Goal: Information Seeking & Learning: Learn about a topic

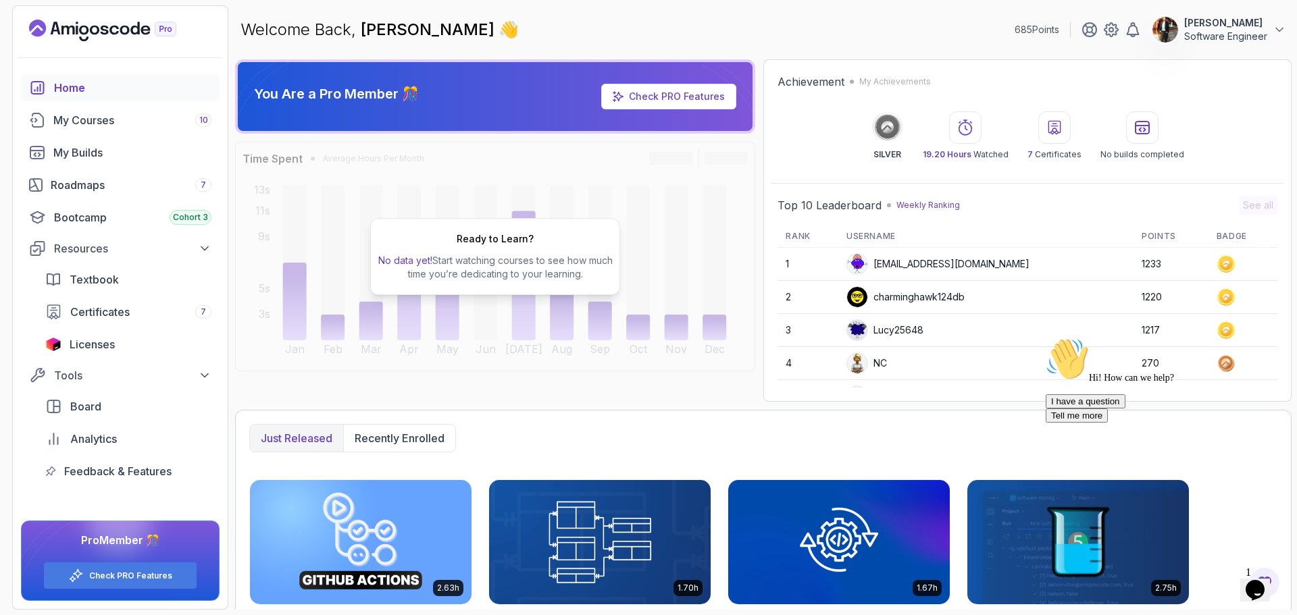
click at [1259, 582] on icon "$i18n('chat', 'chat_widget')" at bounding box center [1254, 590] width 19 height 20
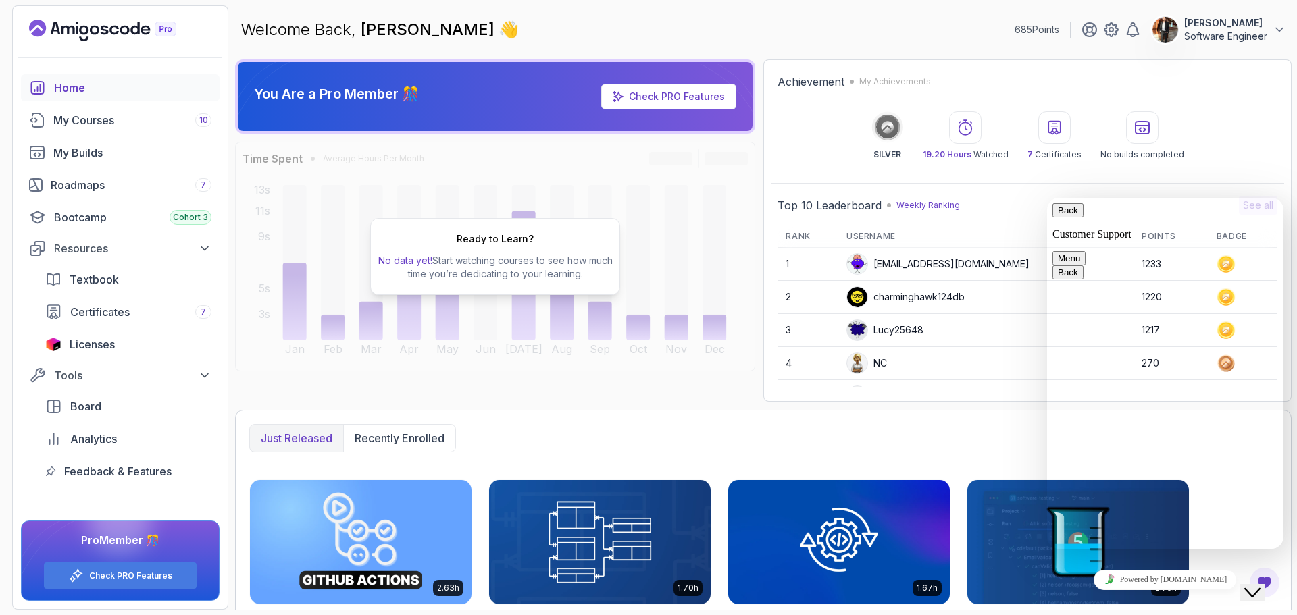
click at [1045, 67] on div "Achievement My Achievements SILVER 19.20 Hours Watched 7 Certificates No builds…" at bounding box center [1027, 117] width 513 height 100
click at [1064, 214] on button "Back" at bounding box center [1067, 210] width 31 height 14
click at [1260, 585] on icon "Close Chat This icon closes the chat window." at bounding box center [1252, 593] width 16 height 16
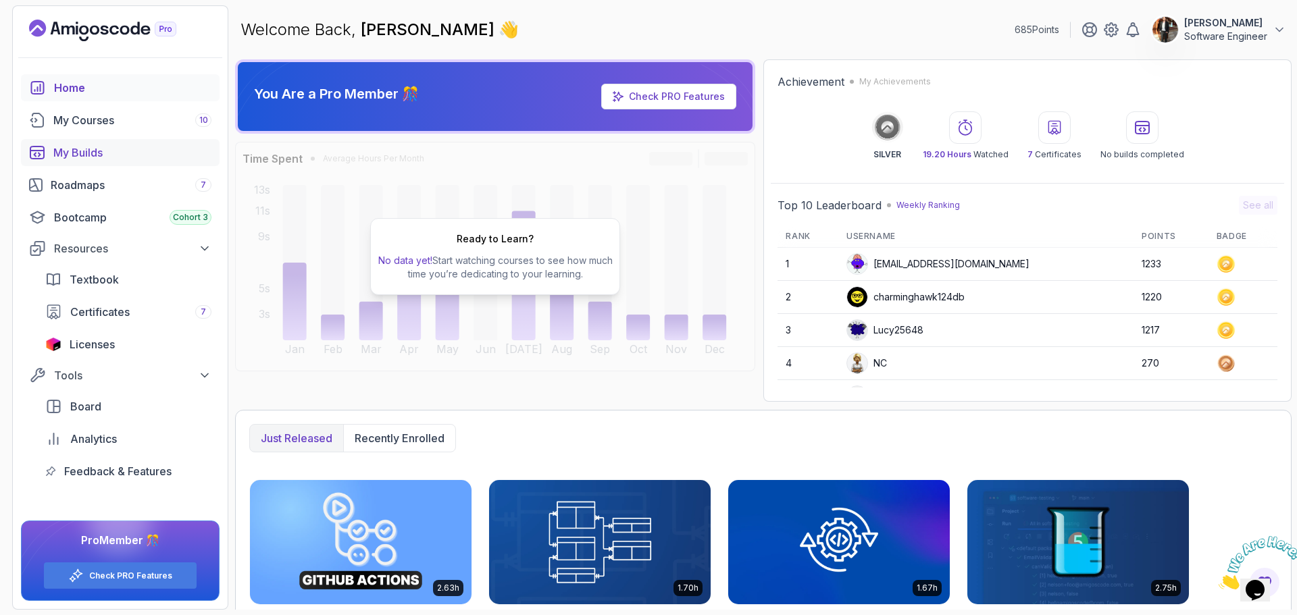
click at [101, 154] on div "My Builds" at bounding box center [132, 153] width 158 height 16
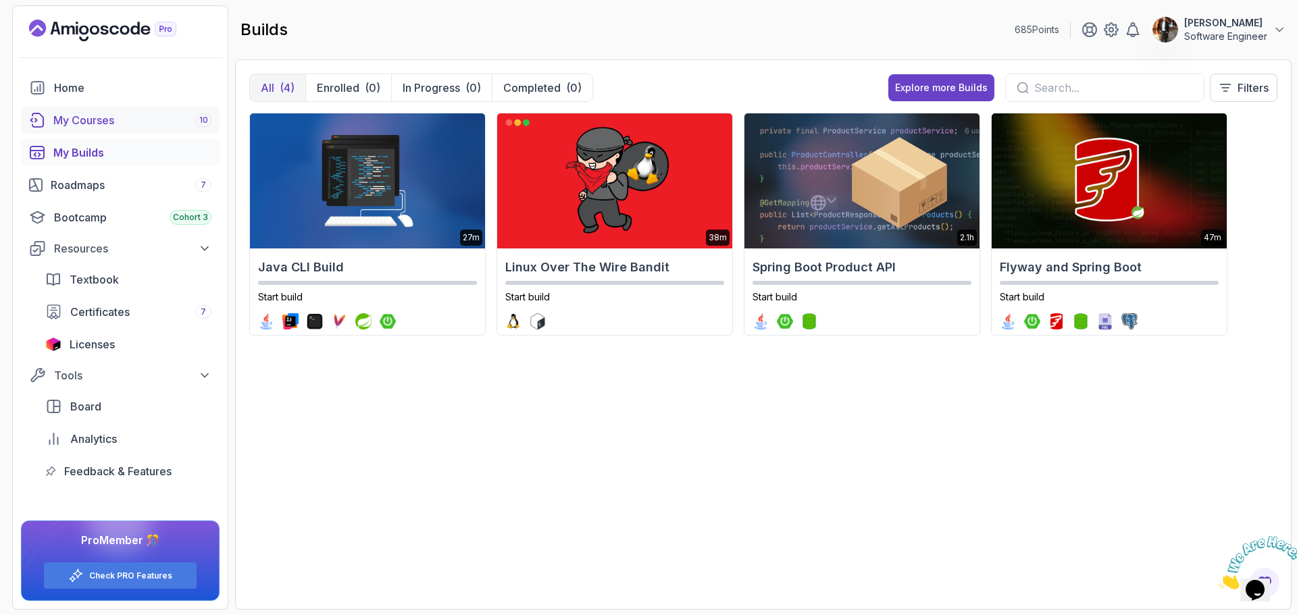
click at [88, 119] on div "My Courses 10" at bounding box center [132, 120] width 158 height 16
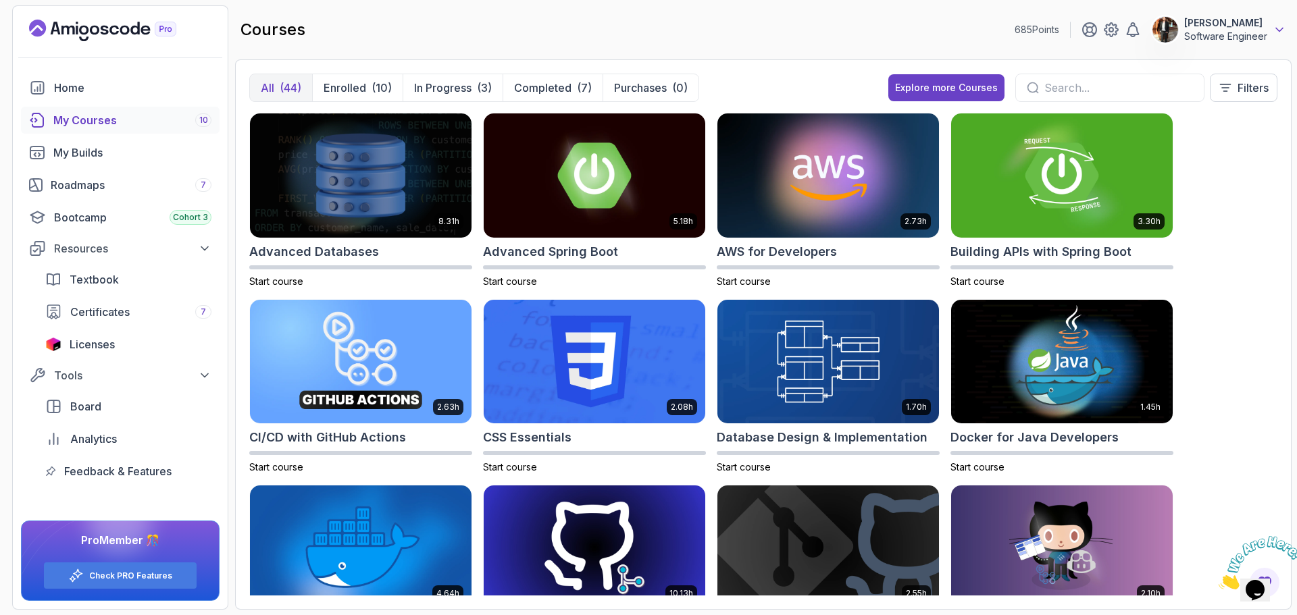
click at [1280, 30] on icon at bounding box center [1279, 29] width 7 height 3
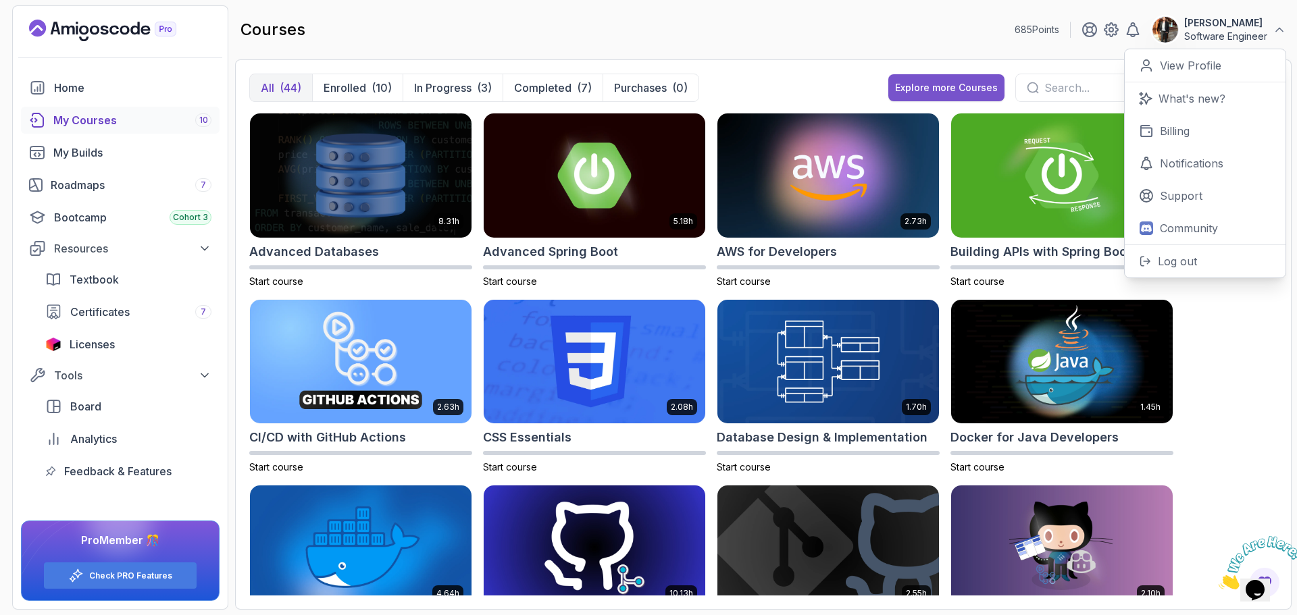
click at [936, 84] on div "Explore more Courses" at bounding box center [946, 88] width 103 height 14
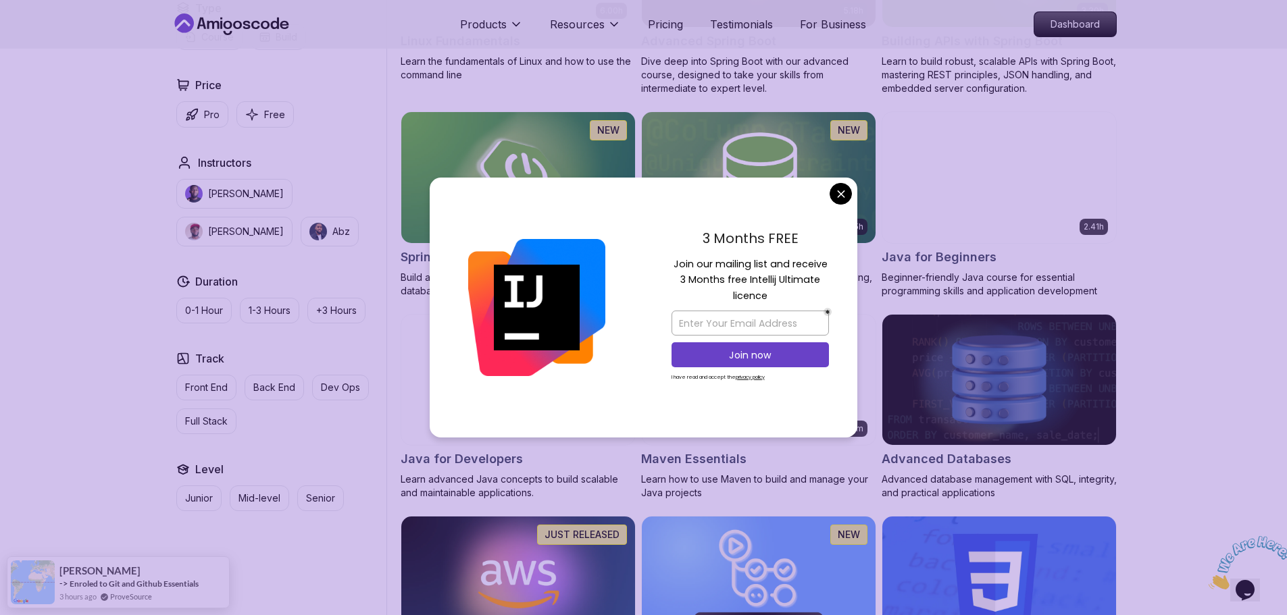
scroll to position [540, 0]
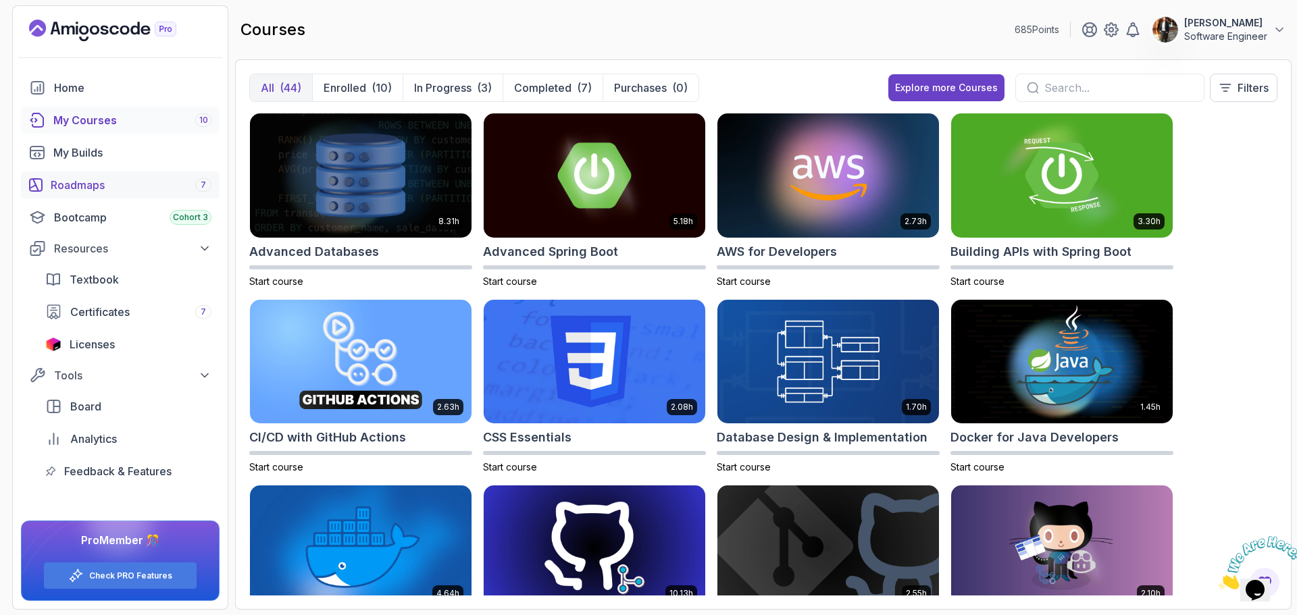
click at [94, 187] on div "Roadmaps 7" at bounding box center [131, 185] width 161 height 16
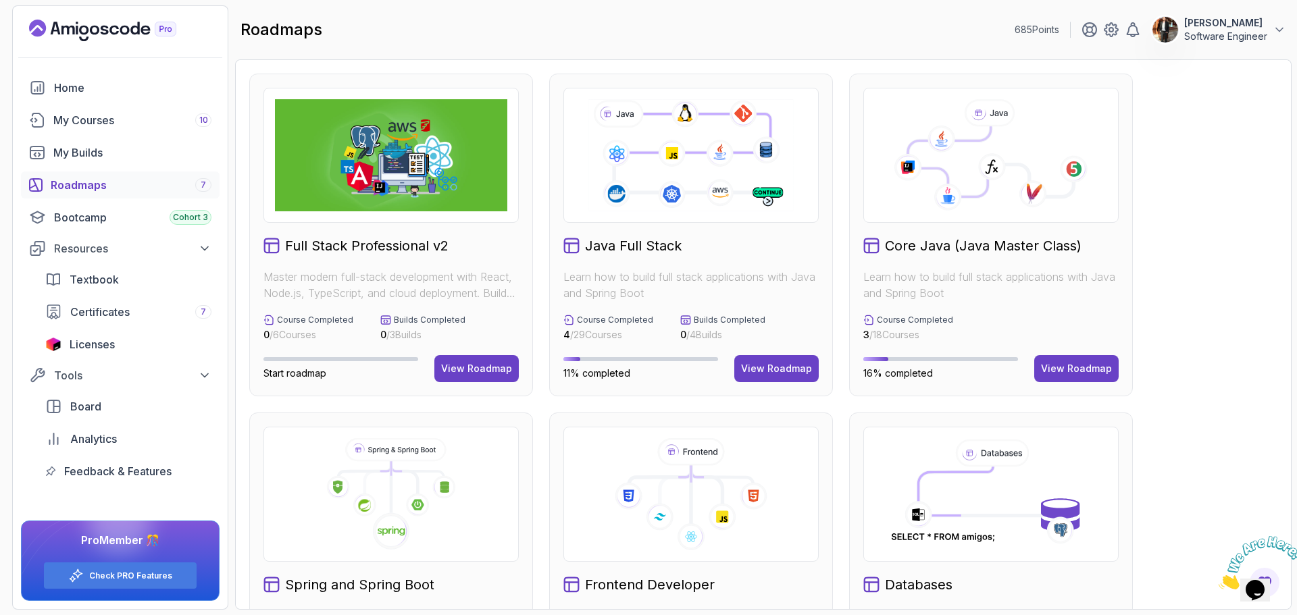
scroll to position [270, 0]
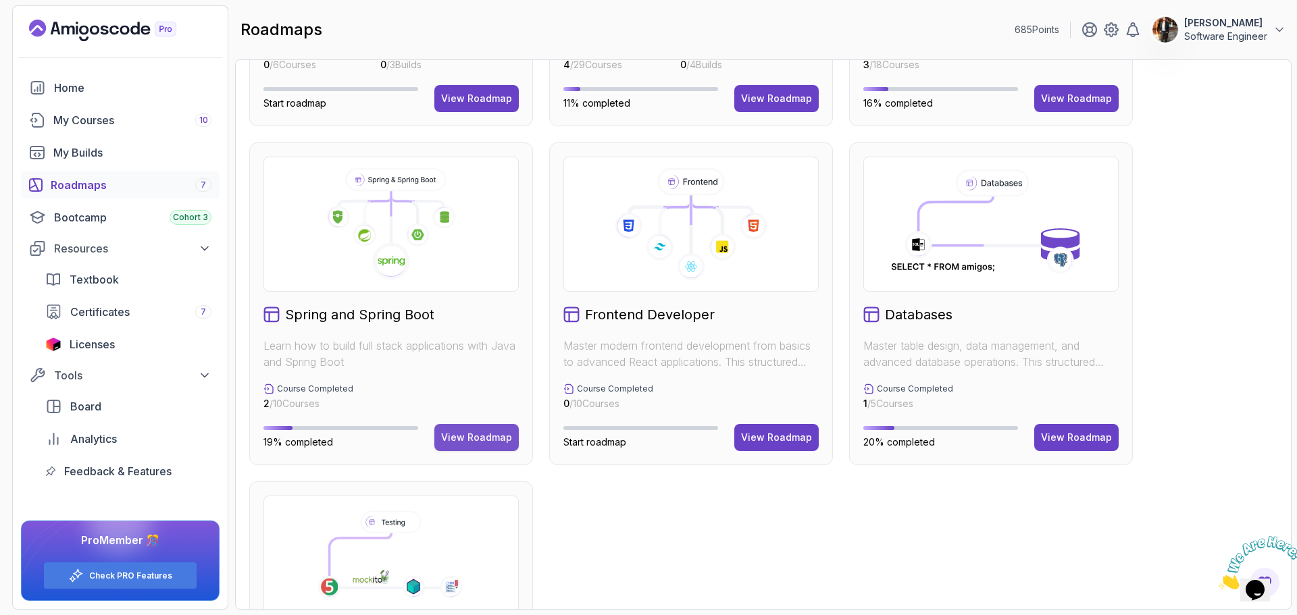
click at [488, 446] on button "View Roadmap" at bounding box center [476, 437] width 84 height 27
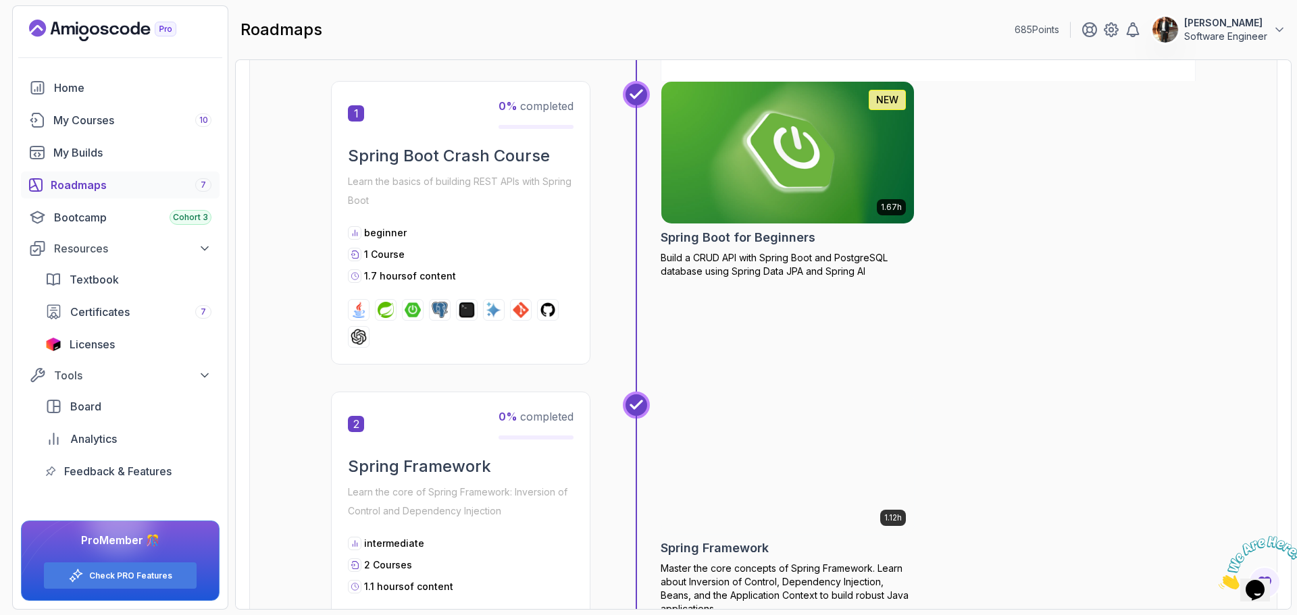
scroll to position [284, 0]
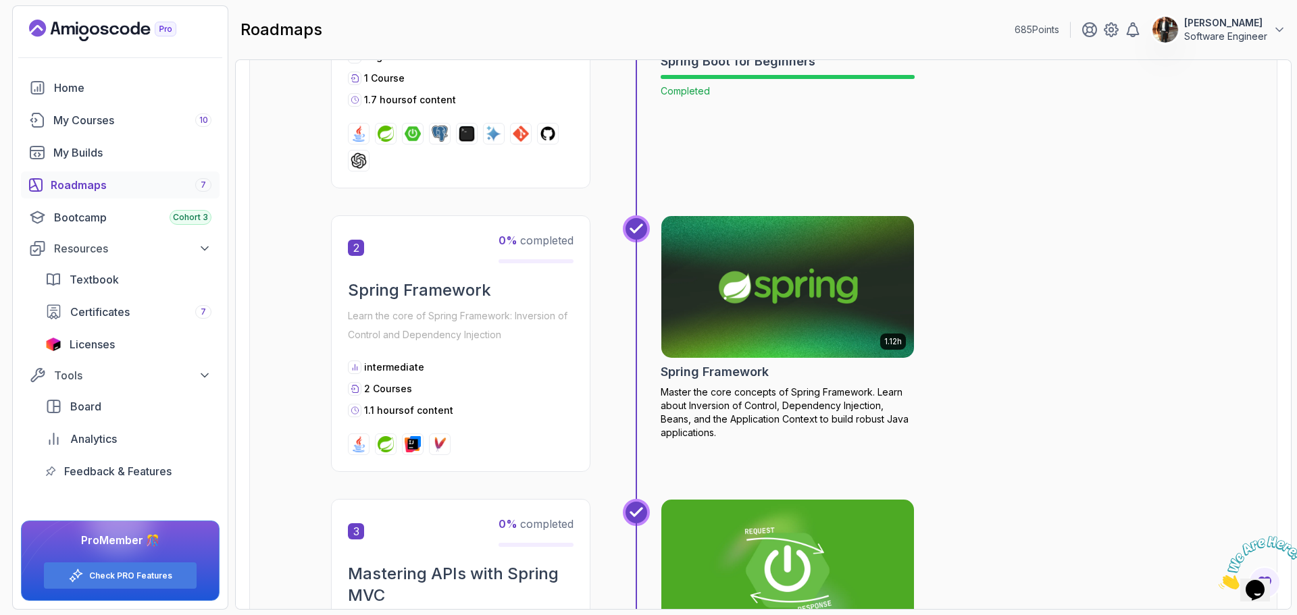
click at [754, 301] on img at bounding box center [787, 287] width 265 height 149
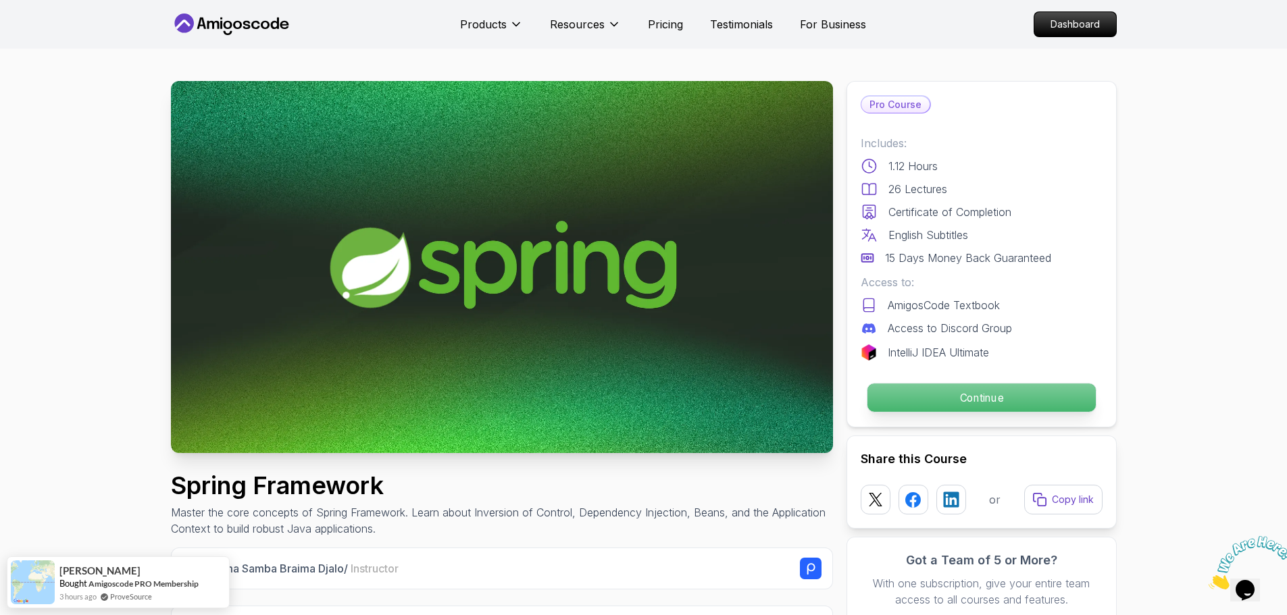
click at [1010, 399] on p "Continue" at bounding box center [980, 398] width 228 height 28
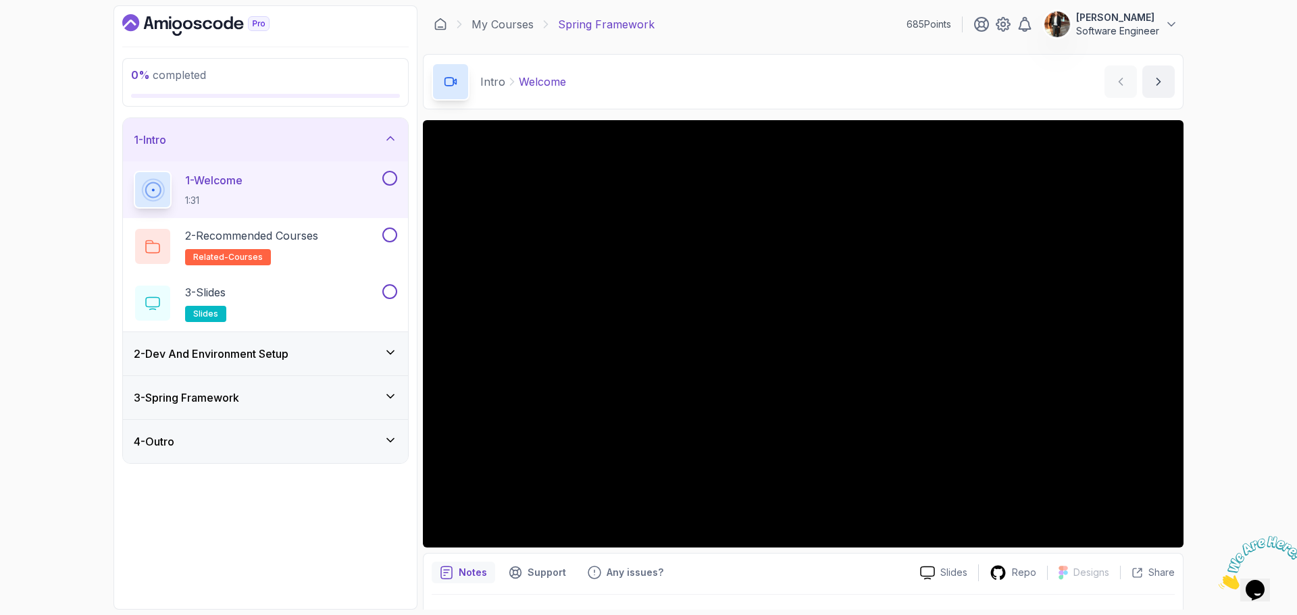
click at [324, 394] on div "3 - Spring Framework" at bounding box center [265, 398] width 263 height 16
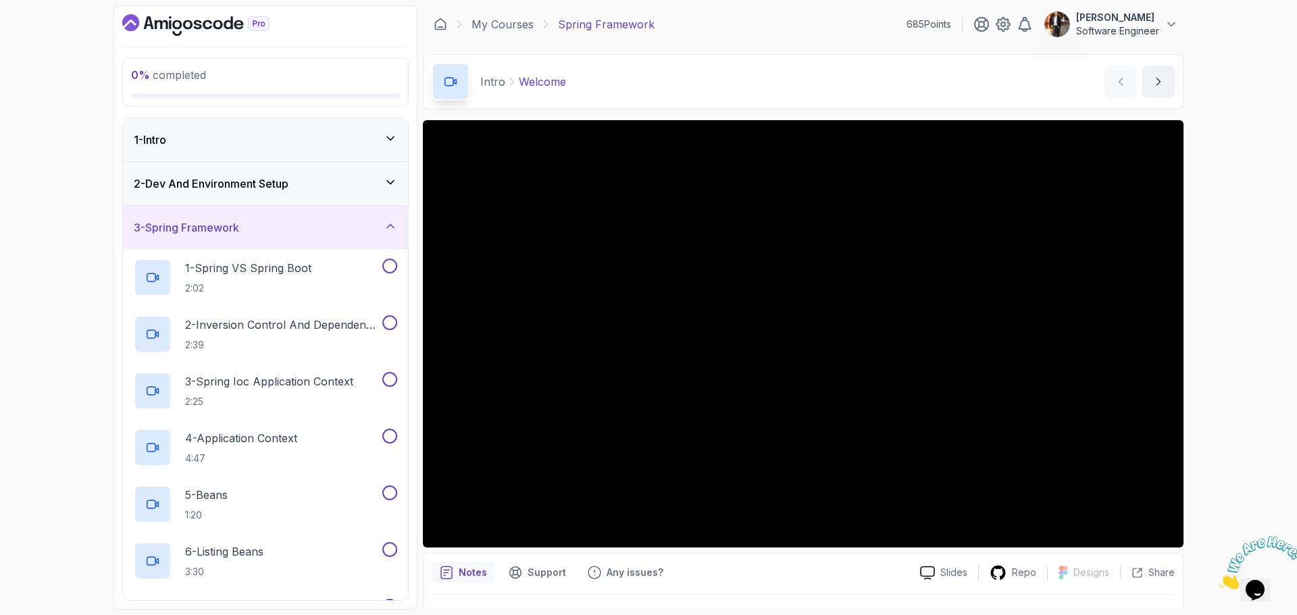
click at [384, 193] on div "2 - Dev And Environment Setup" at bounding box center [265, 183] width 285 height 43
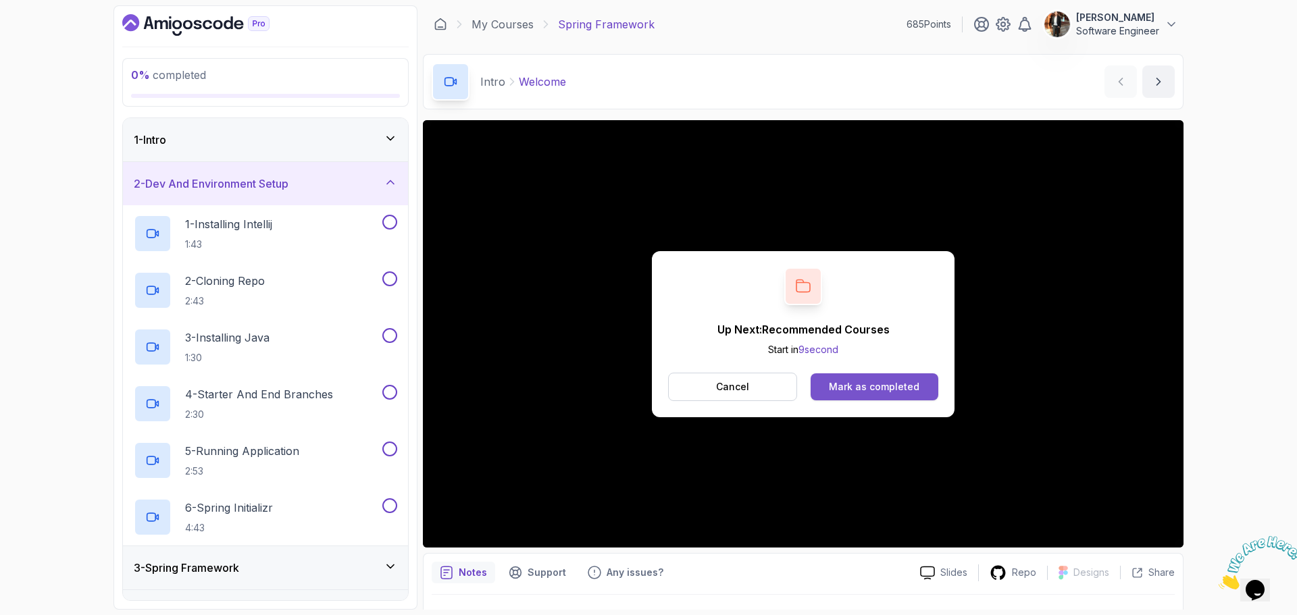
click at [894, 388] on div "Mark as completed" at bounding box center [874, 387] width 90 height 14
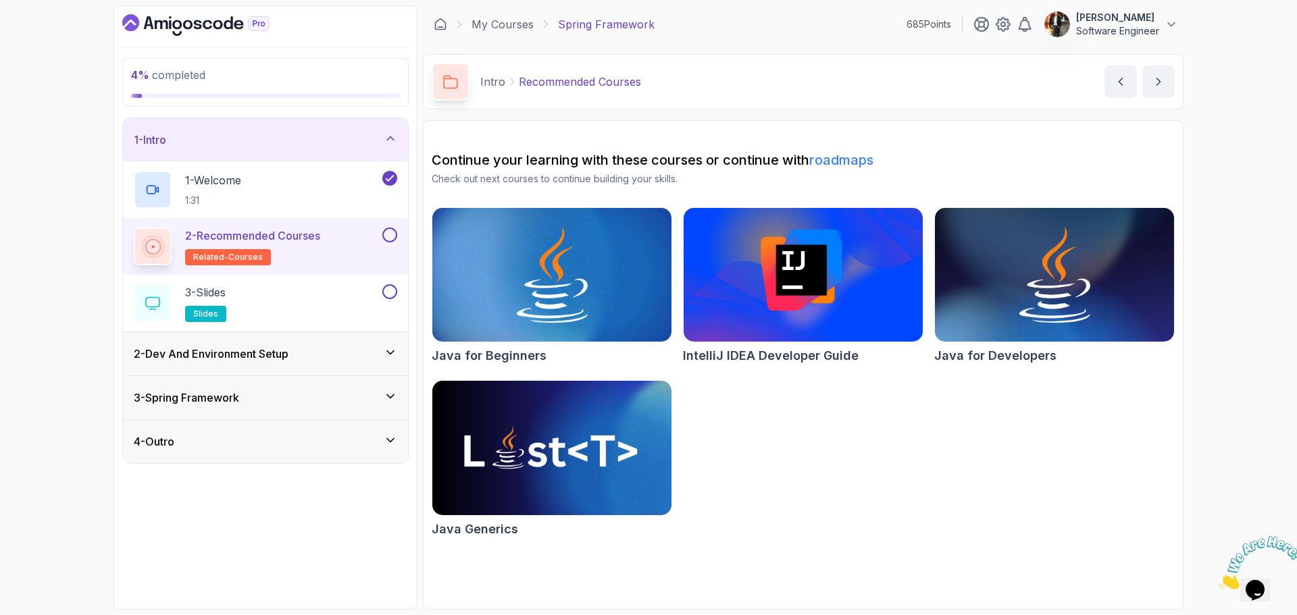
click at [386, 232] on button at bounding box center [389, 235] width 15 height 15
click at [388, 290] on button at bounding box center [389, 291] width 15 height 15
click at [386, 351] on icon at bounding box center [391, 353] width 14 height 14
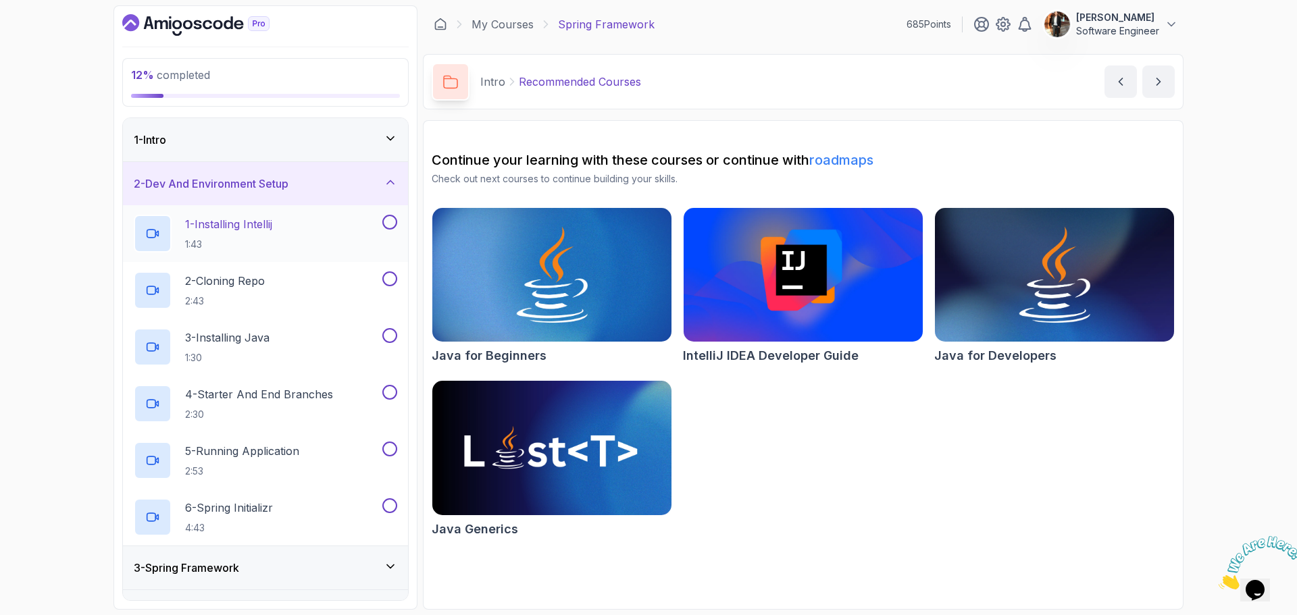
click at [328, 242] on div "1 - Installing Intellij 1:43" at bounding box center [257, 234] width 246 height 38
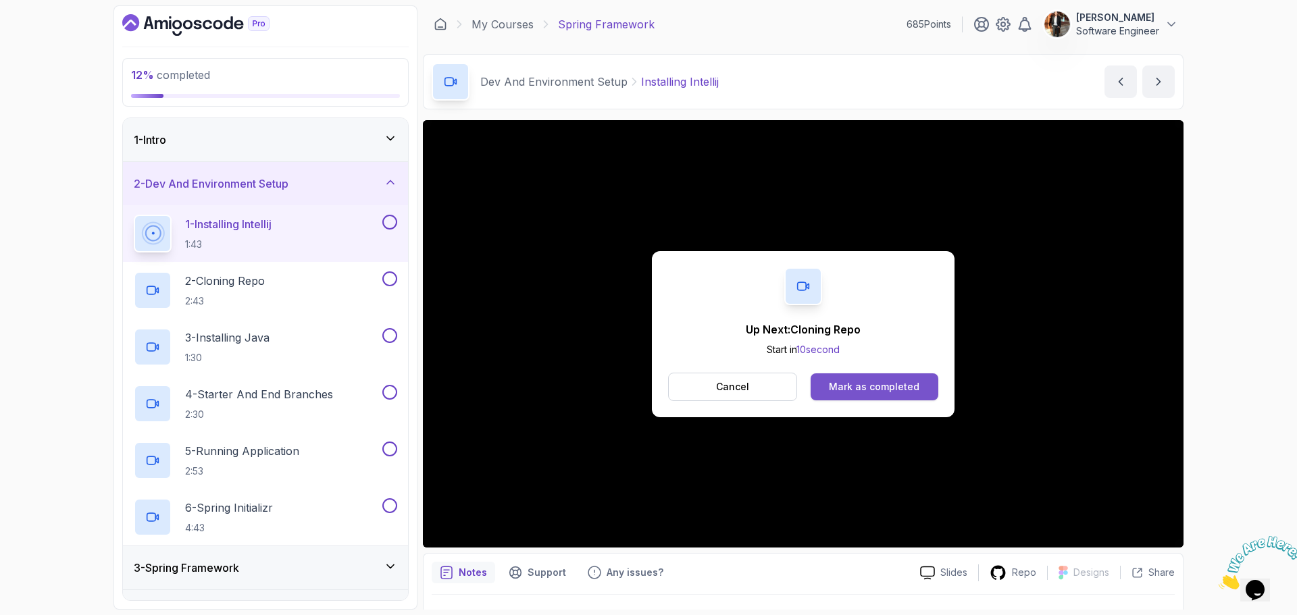
click at [929, 385] on button "Mark as completed" at bounding box center [874, 386] width 128 height 27
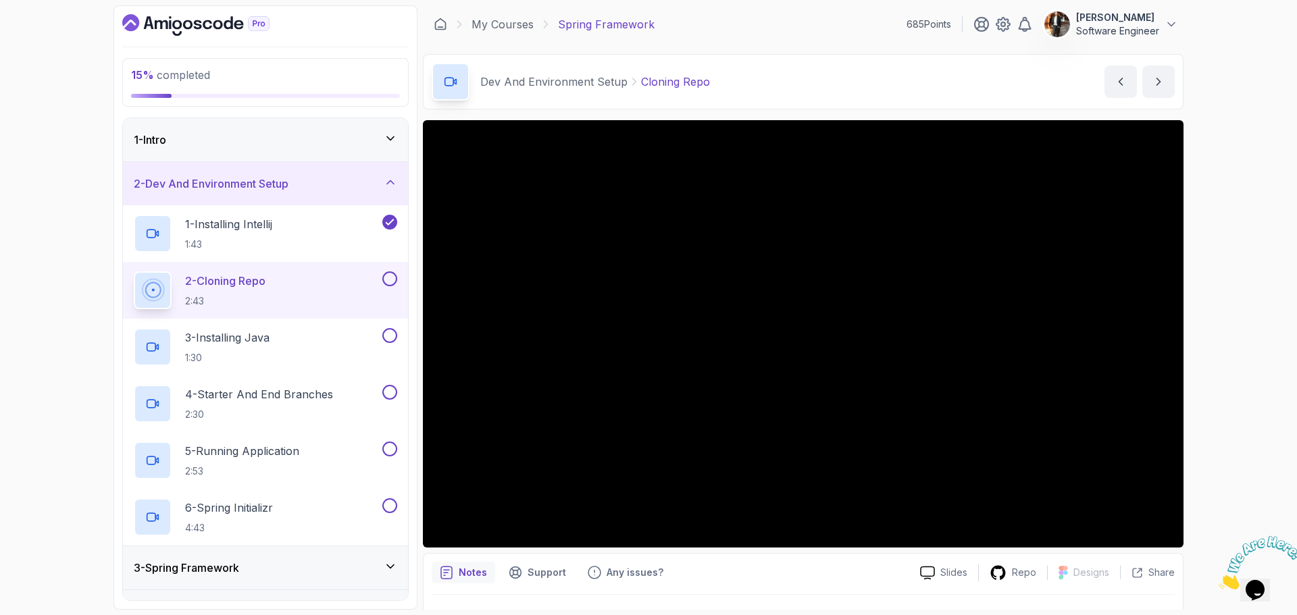
scroll to position [32, 0]
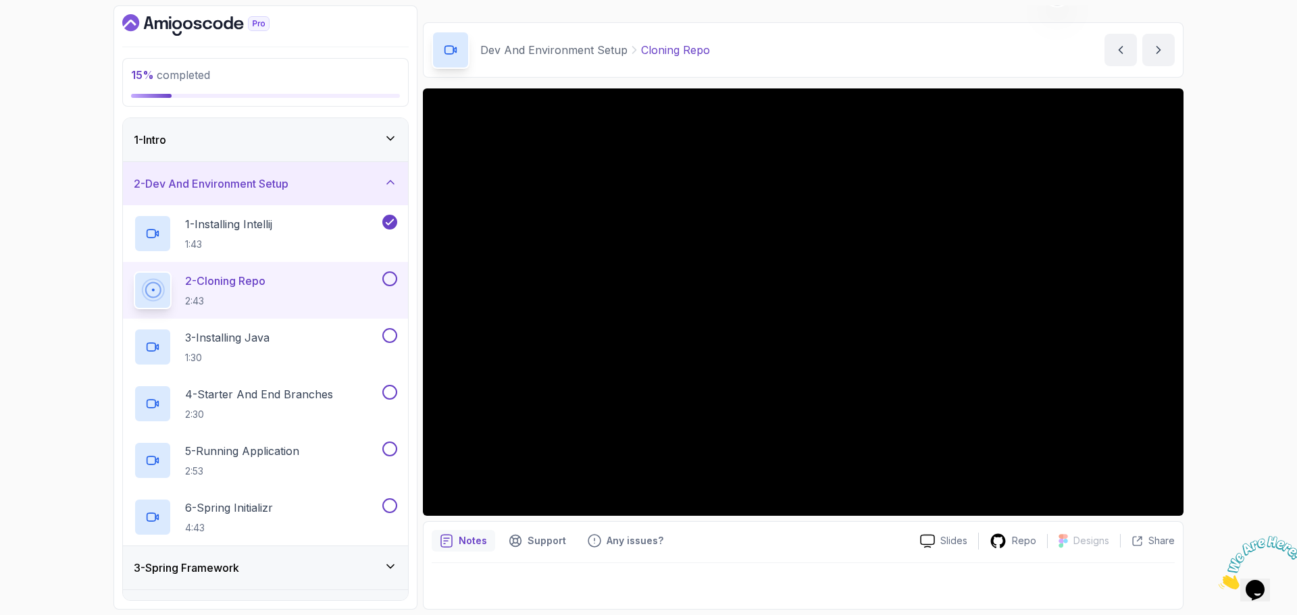
click at [388, 282] on button at bounding box center [389, 278] width 15 height 15
click at [387, 340] on button at bounding box center [389, 335] width 15 height 15
click at [372, 406] on div "4 - Starter And End Branches 2:30" at bounding box center [257, 404] width 246 height 38
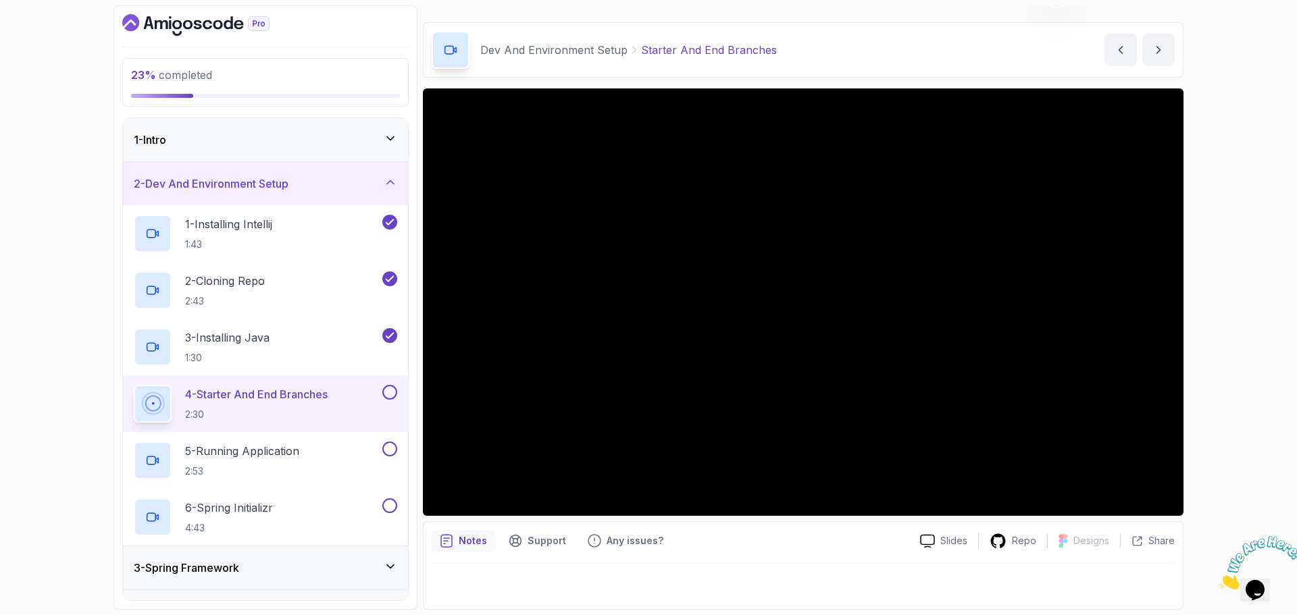
click at [389, 389] on button at bounding box center [389, 392] width 15 height 15
click at [392, 448] on button at bounding box center [389, 449] width 15 height 15
click at [391, 503] on button at bounding box center [389, 505] width 15 height 15
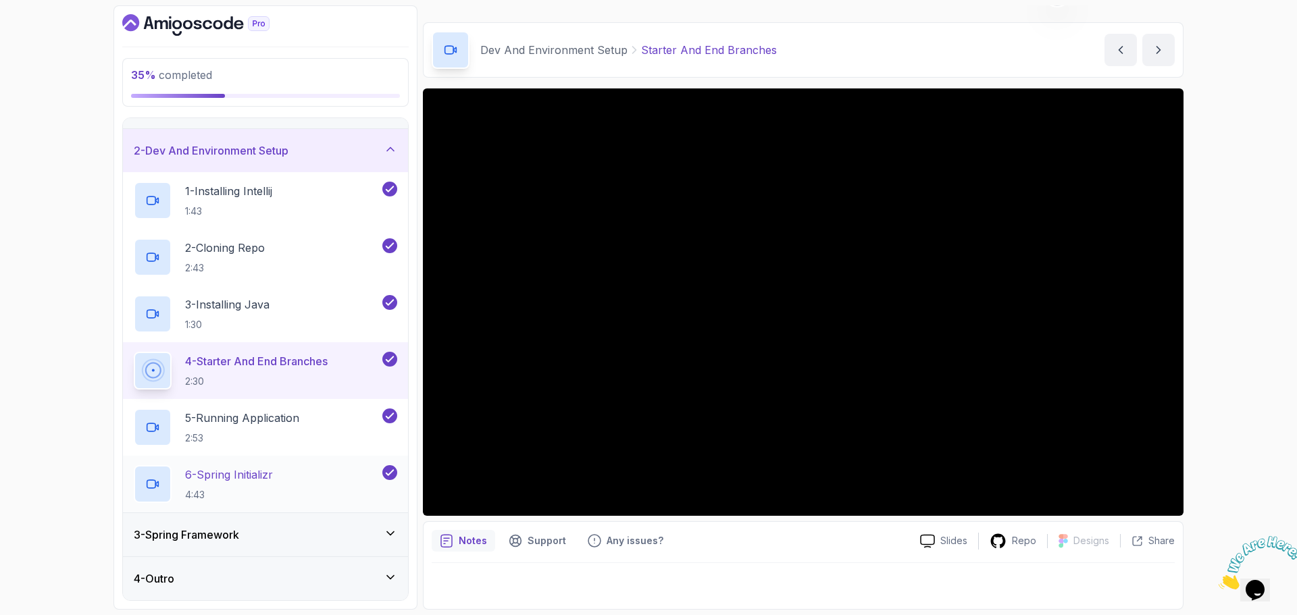
click at [273, 467] on p "6 - Spring Initializr" at bounding box center [229, 475] width 88 height 16
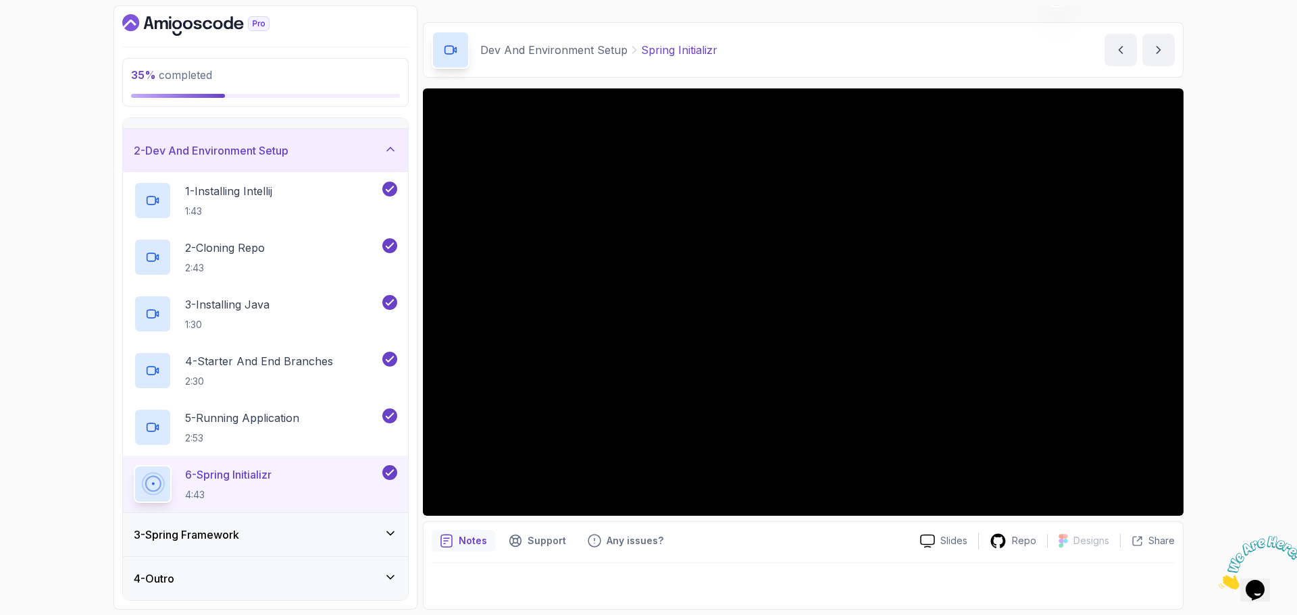
click at [378, 532] on div "3 - Spring Framework" at bounding box center [265, 535] width 263 height 16
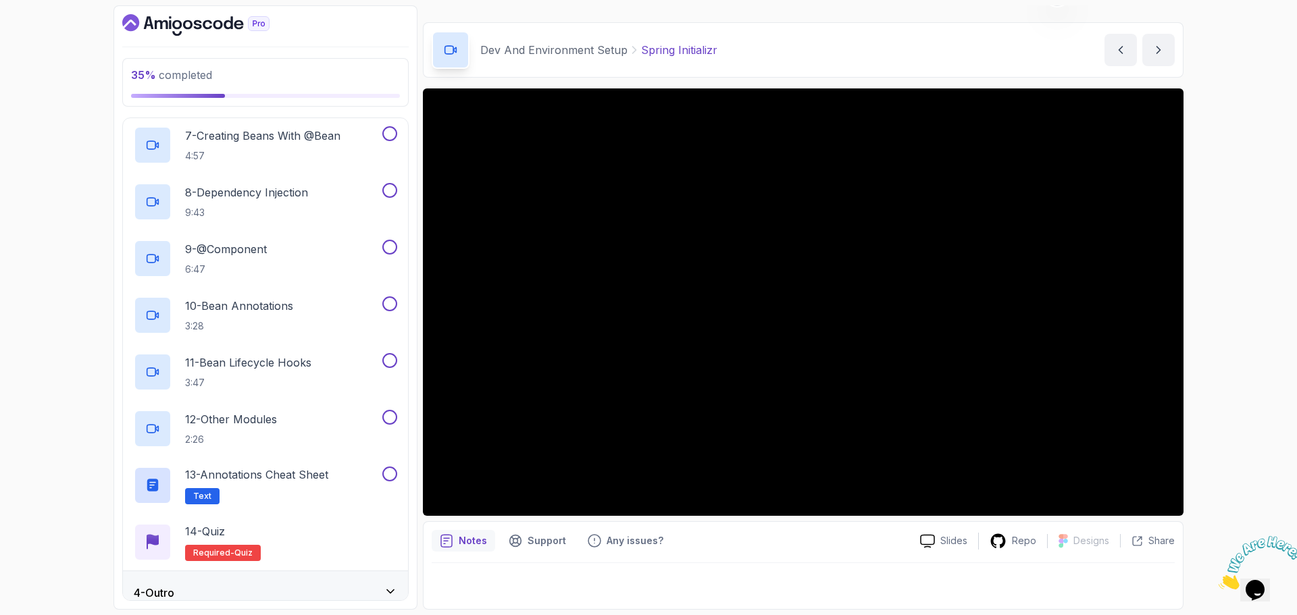
scroll to position [486, 0]
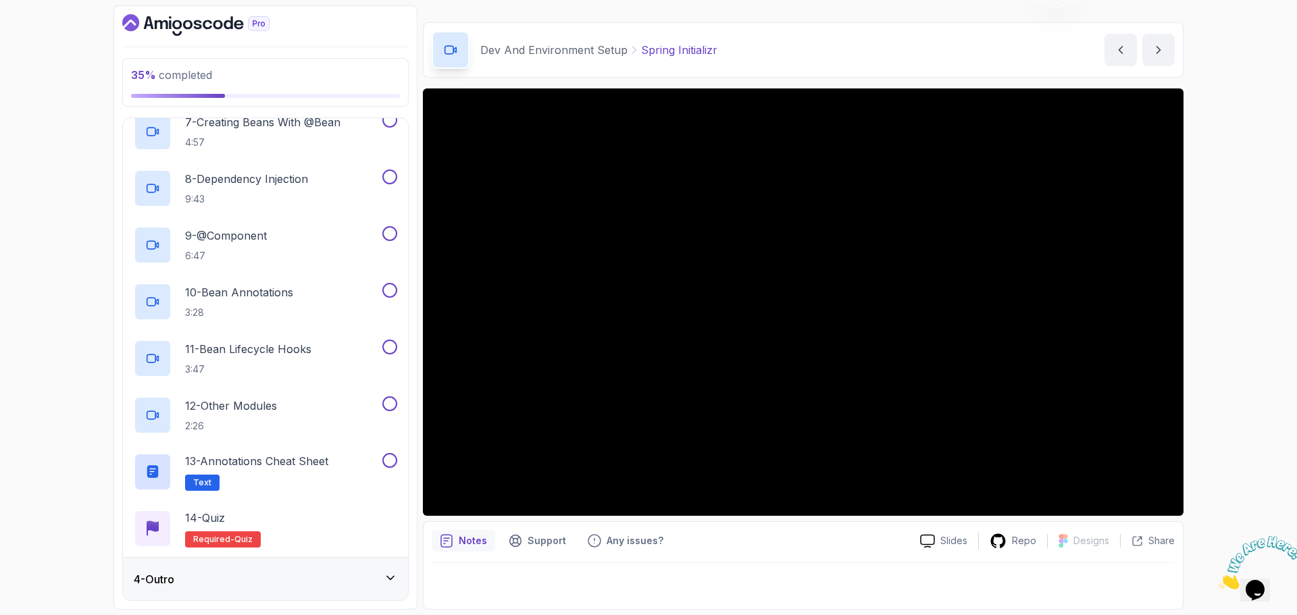
click at [385, 579] on icon at bounding box center [391, 578] width 14 height 14
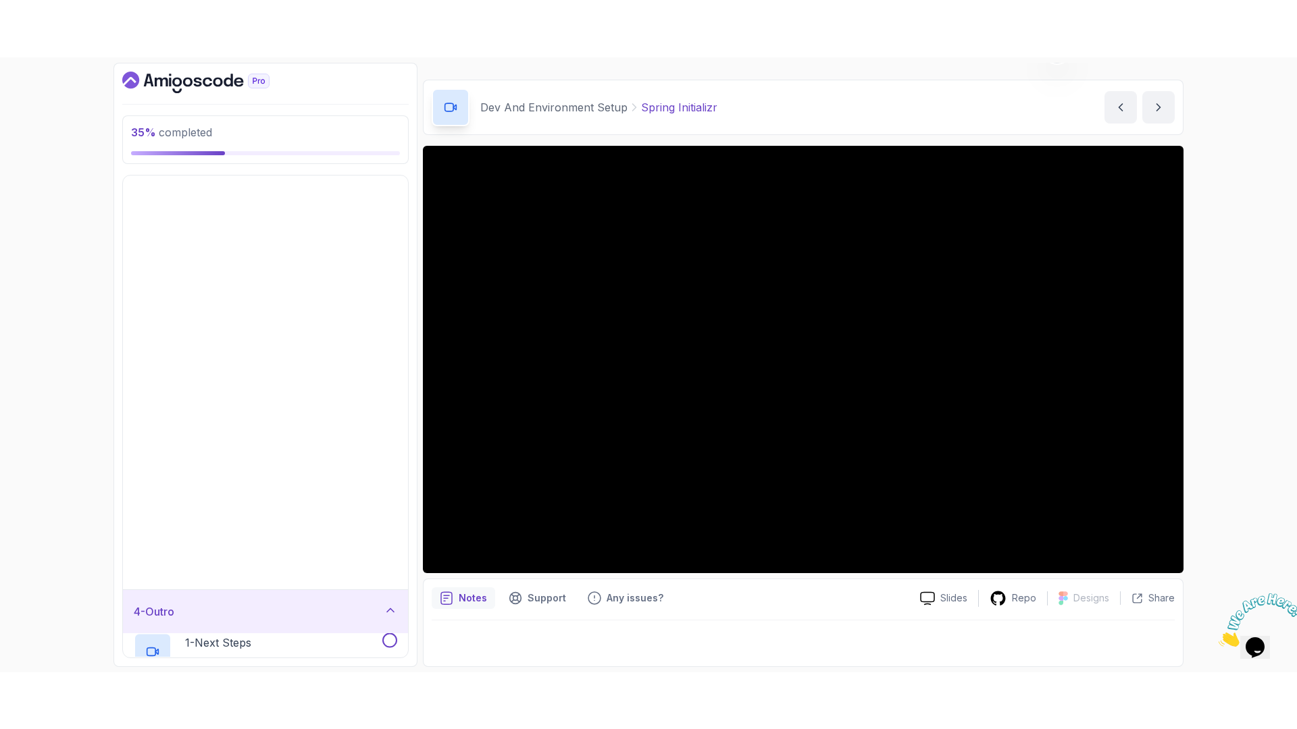
scroll to position [0, 0]
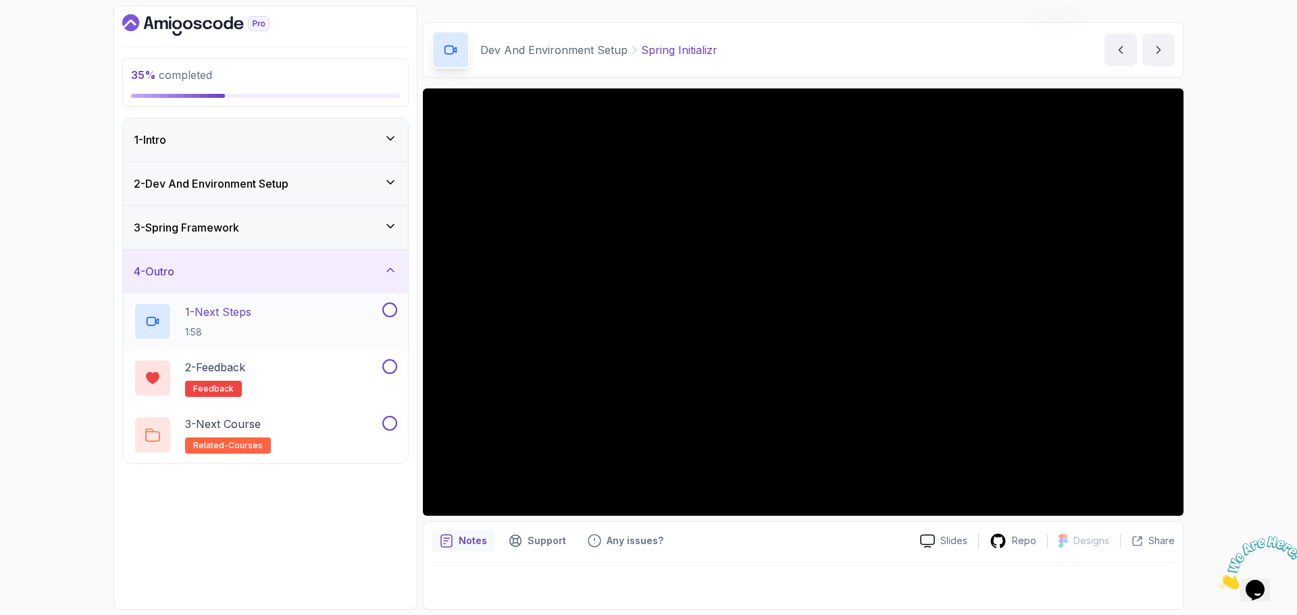
click at [391, 305] on button at bounding box center [389, 310] width 15 height 15
click at [388, 364] on button at bounding box center [389, 366] width 15 height 15
click at [389, 419] on button at bounding box center [389, 423] width 15 height 15
click at [353, 266] on div "4 - Outro" at bounding box center [265, 271] width 263 height 16
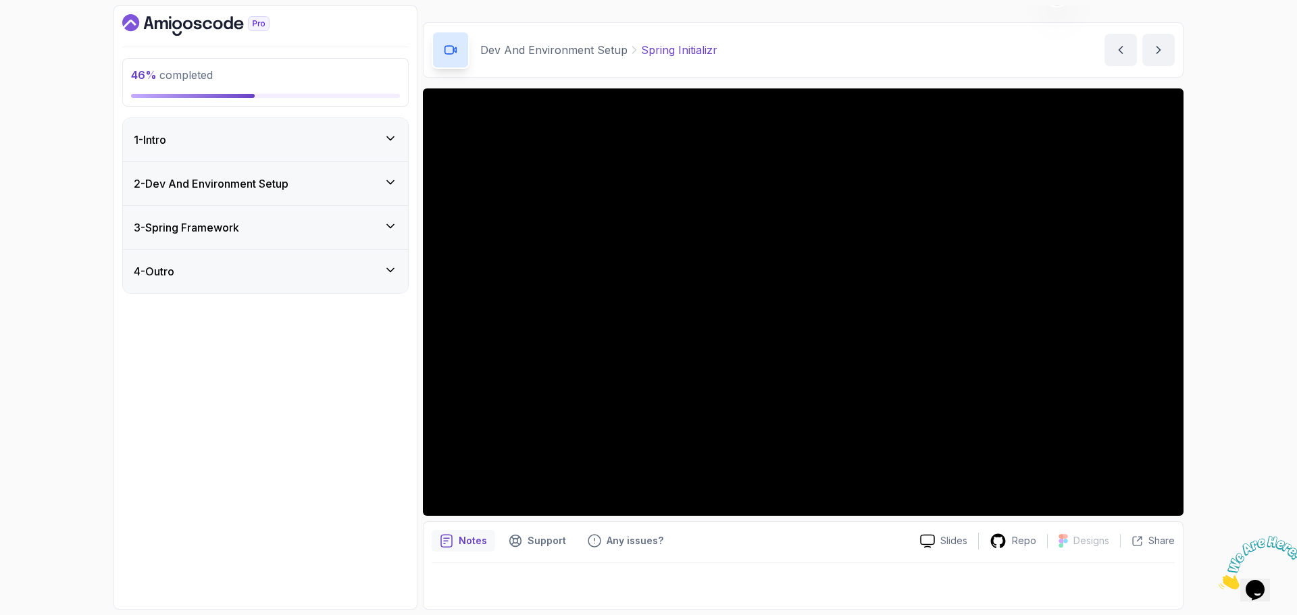
click at [308, 178] on div "2 - Dev And Environment Setup" at bounding box center [265, 184] width 263 height 16
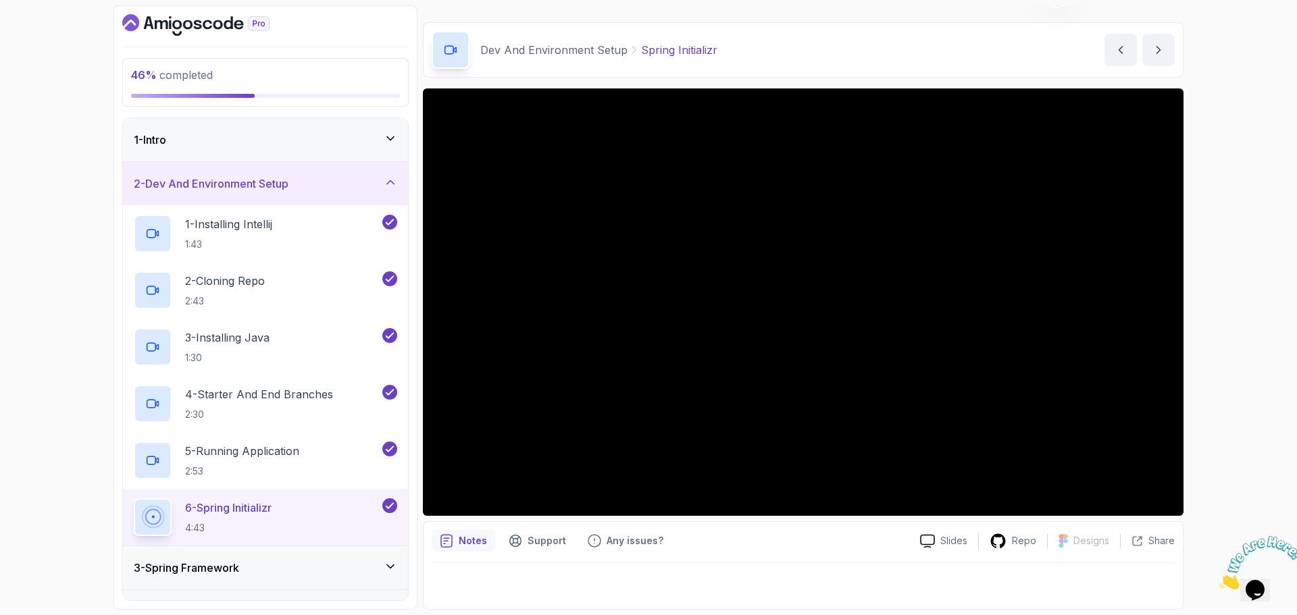
click at [382, 573] on div "3 - Spring Framework" at bounding box center [265, 568] width 263 height 16
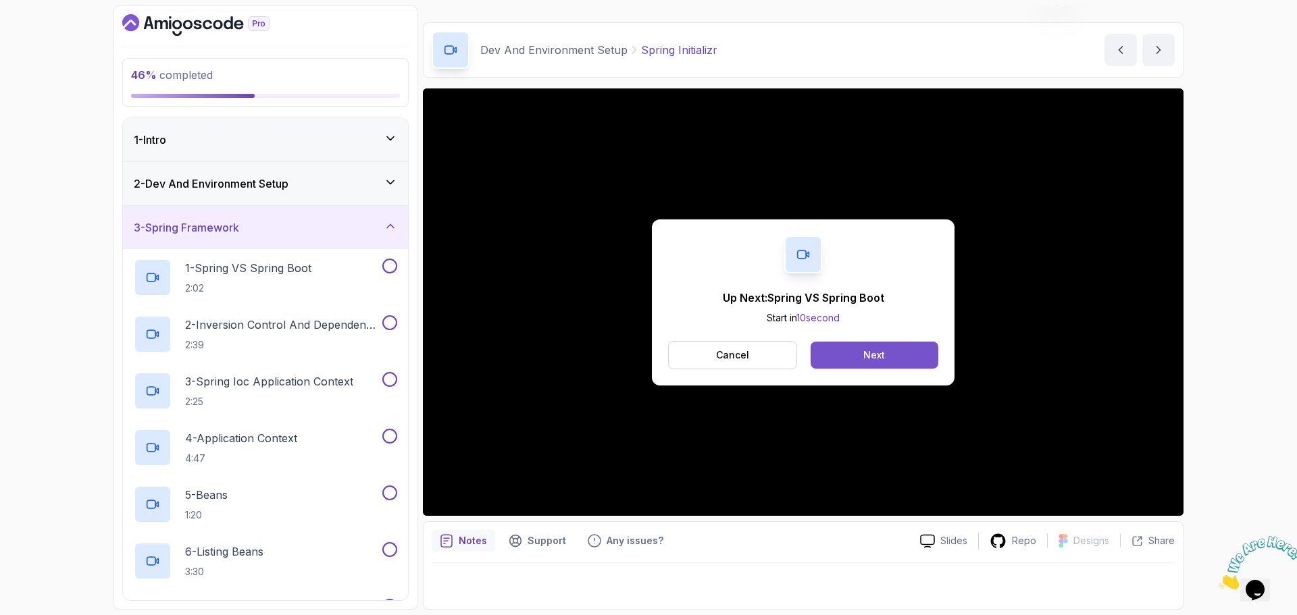
click at [881, 359] on div "Next" at bounding box center [874, 355] width 22 height 14
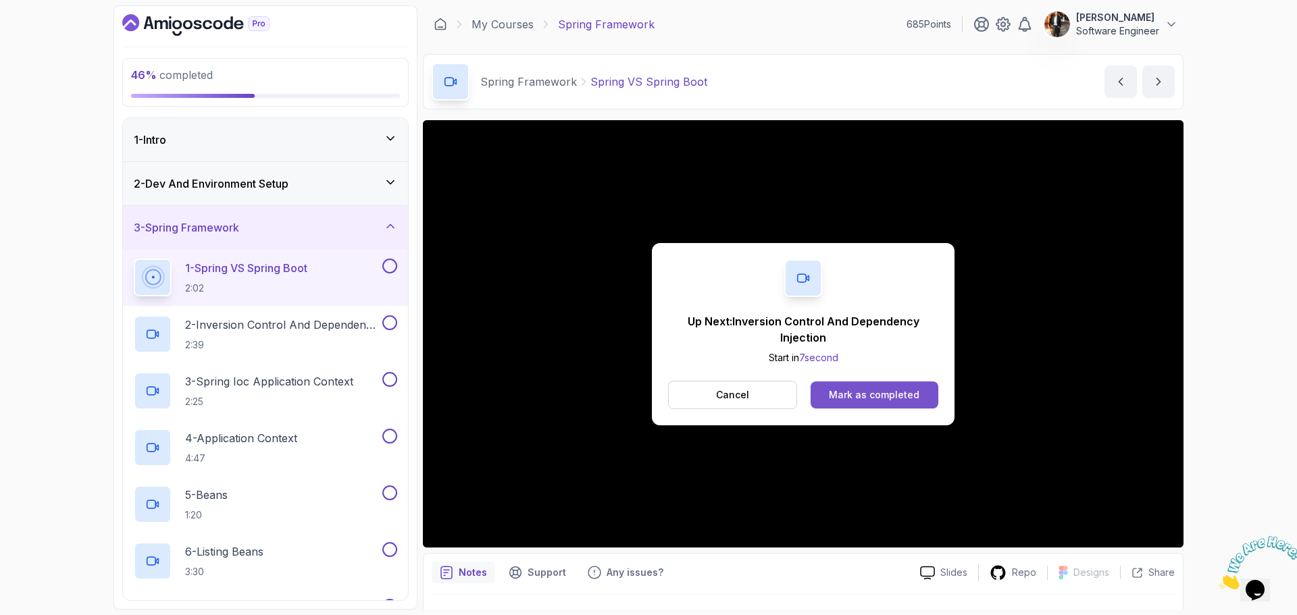
click at [872, 388] on div "Mark as completed" at bounding box center [874, 395] width 90 height 14
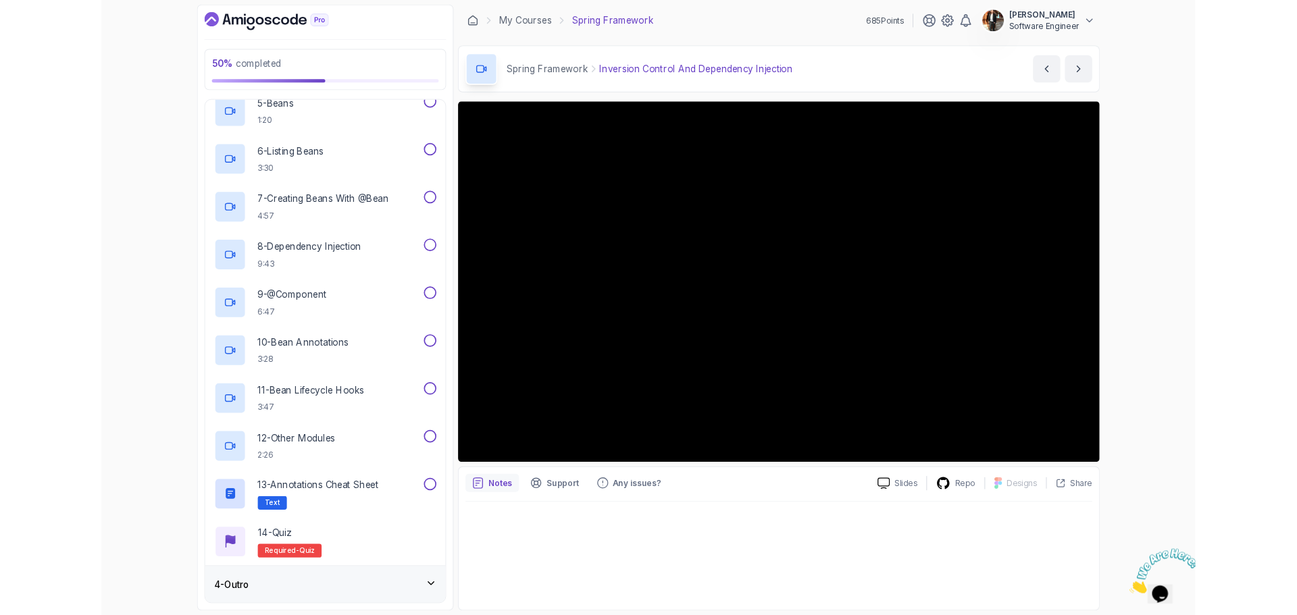
scroll to position [373, 0]
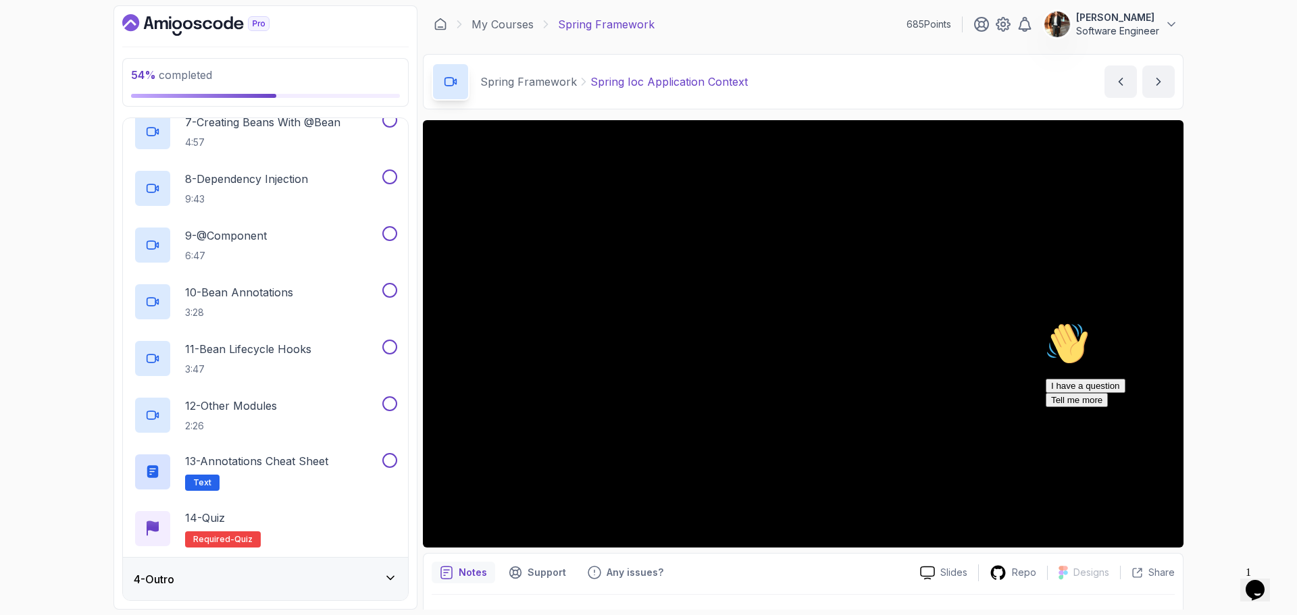
click at [1045, 322] on icon "Chat attention grabber" at bounding box center [1045, 322] width 0 height 0
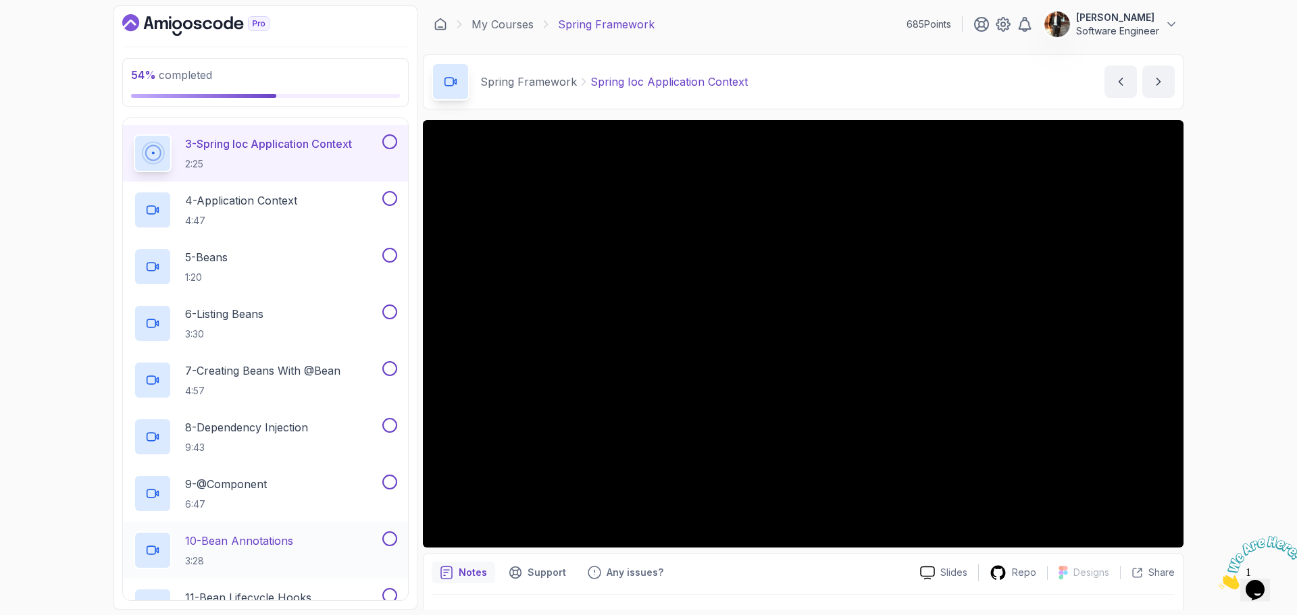
scroll to position [216, 0]
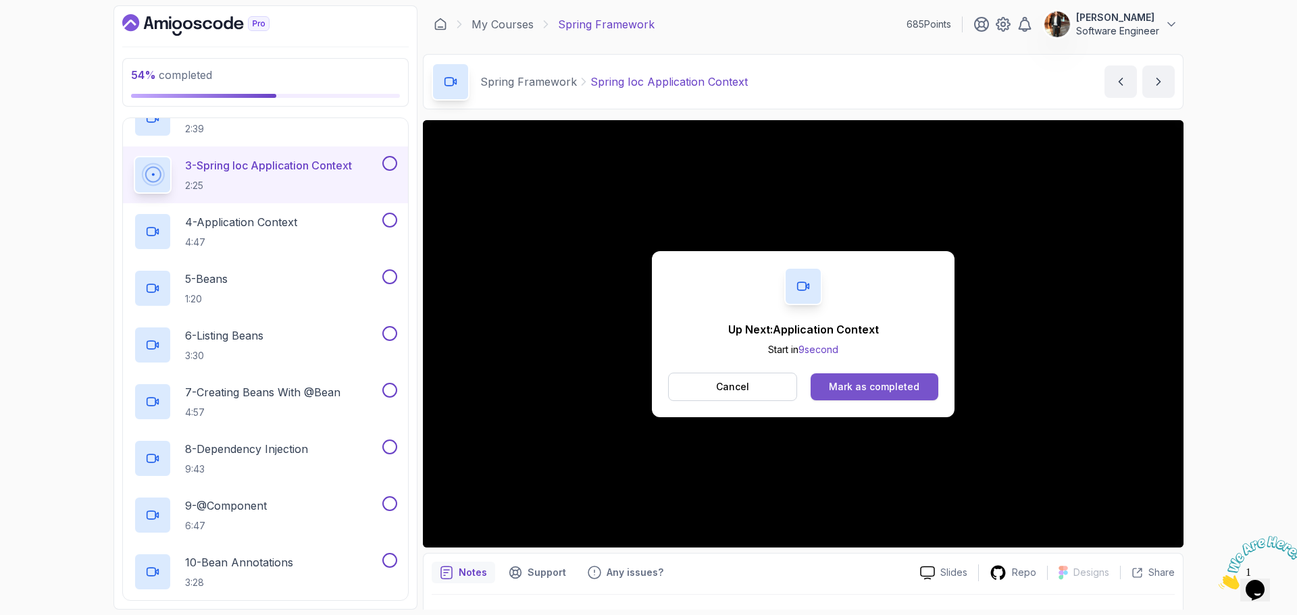
click at [820, 394] on button "Mark as completed" at bounding box center [874, 386] width 128 height 27
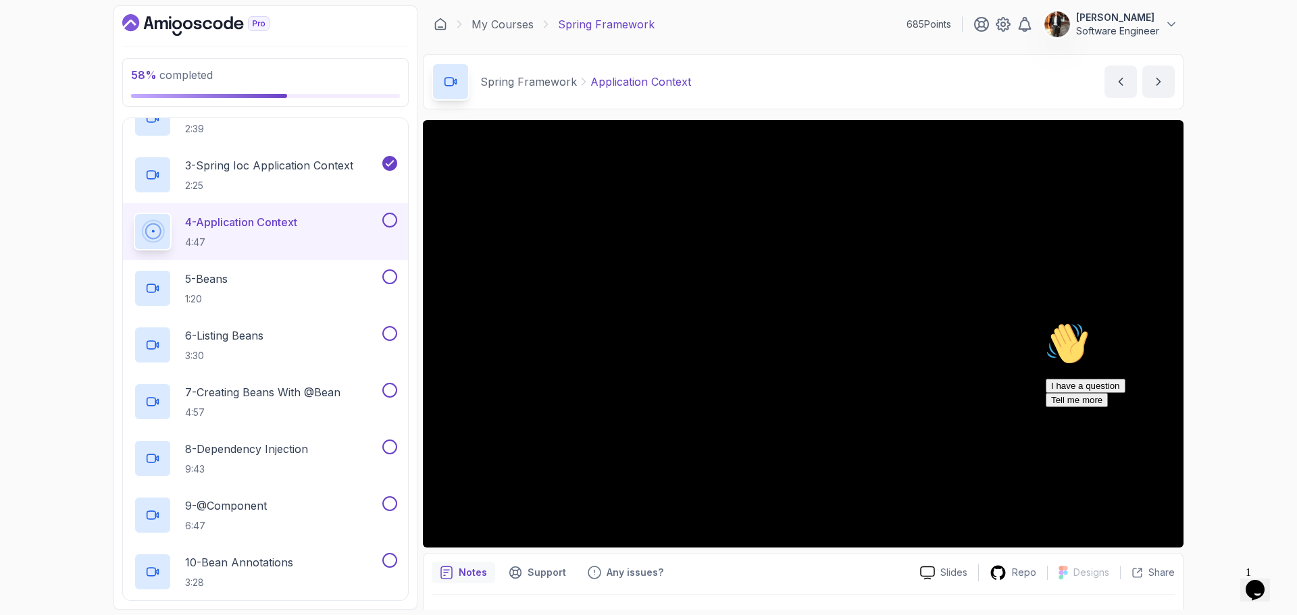
click at [1045, 322] on icon "Chat attention grabber" at bounding box center [1045, 322] width 0 height 0
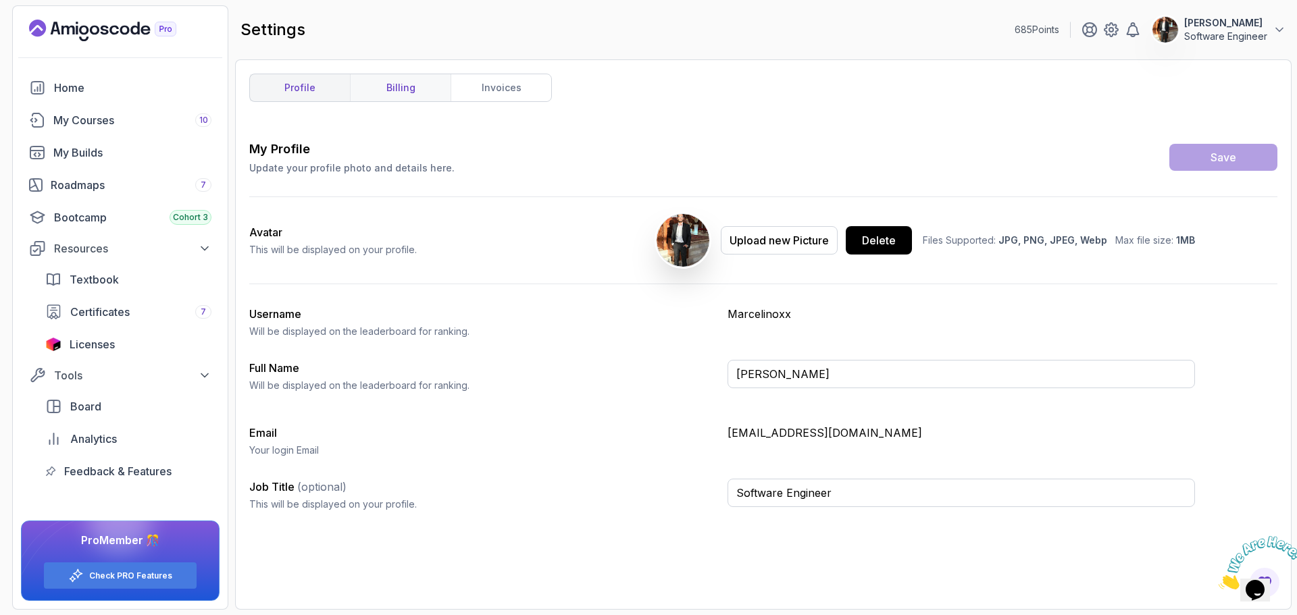
click at [418, 90] on link "billing" at bounding box center [400, 87] width 101 height 27
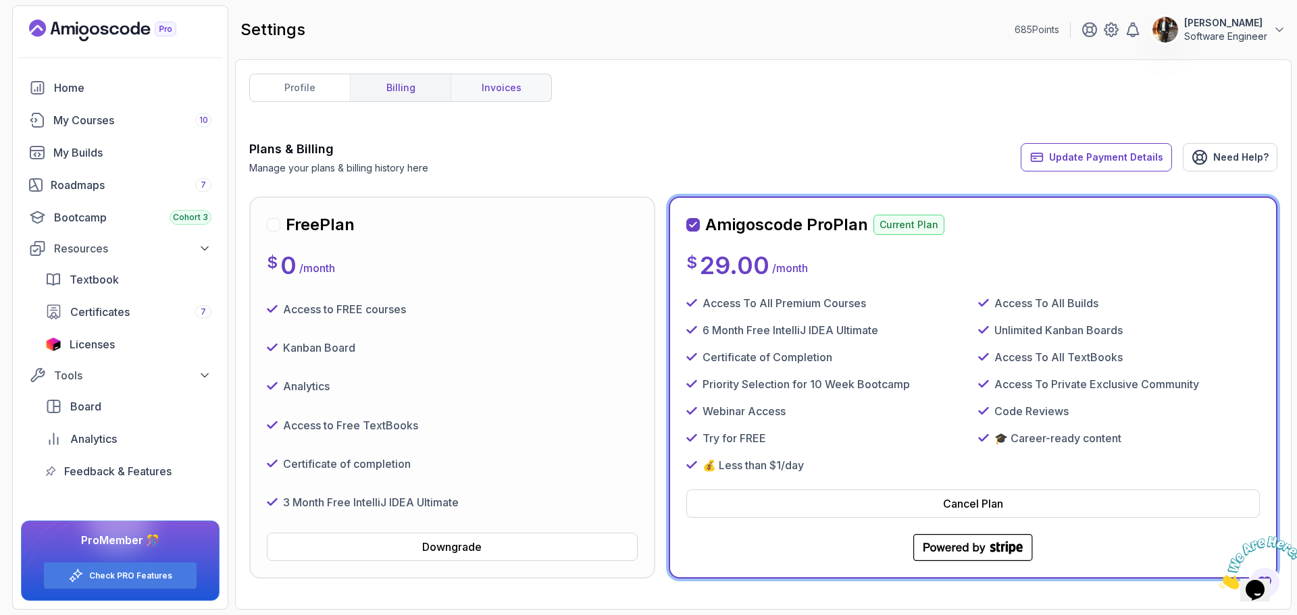
click at [488, 93] on link "invoices" at bounding box center [500, 87] width 101 height 27
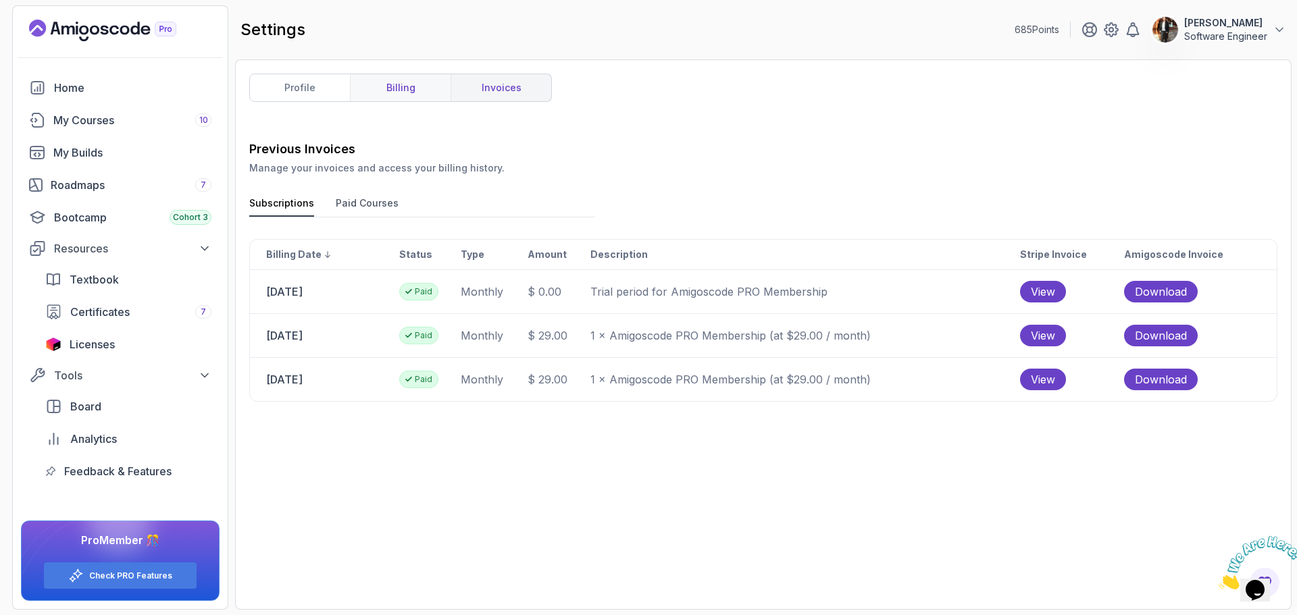
click at [384, 90] on link "billing" at bounding box center [400, 87] width 101 height 27
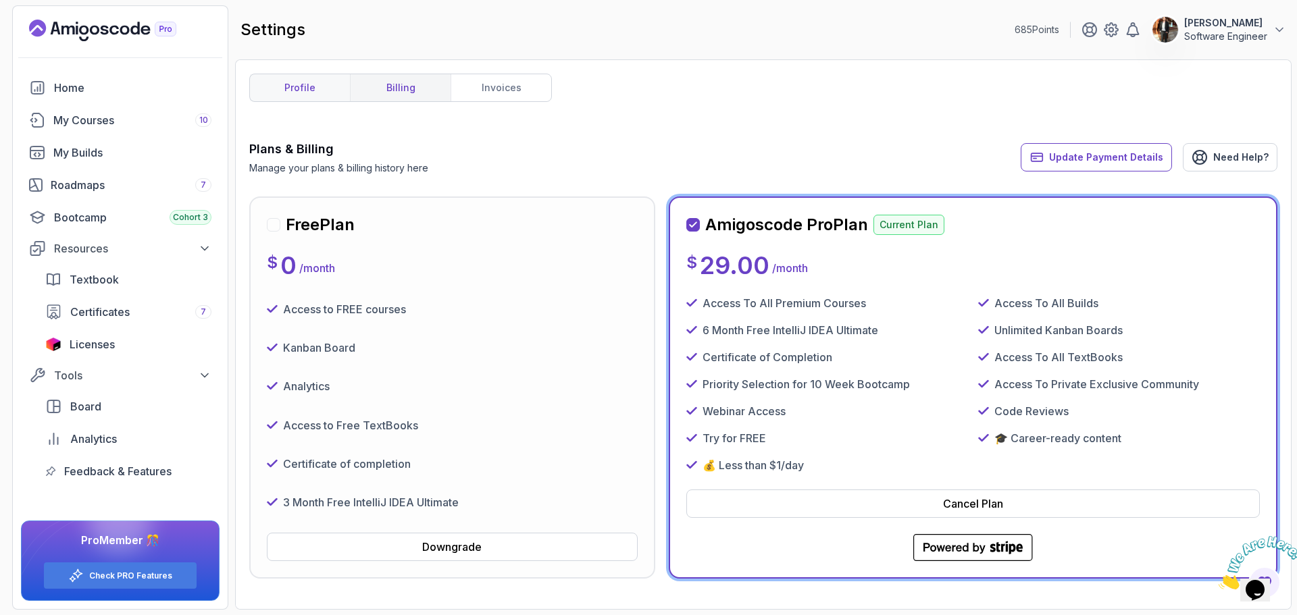
click at [330, 84] on link "profile" at bounding box center [300, 87] width 100 height 27
